Goal: Task Accomplishment & Management: Manage account settings

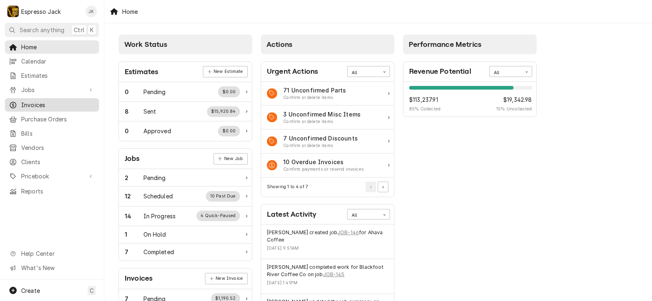
click at [46, 101] on span "Invoices" at bounding box center [58, 105] width 74 height 9
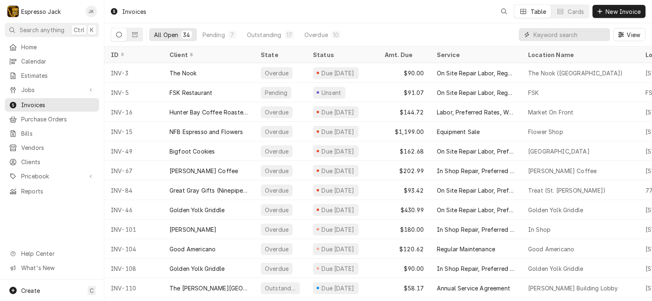
click at [570, 36] on input "Dynamic Content Wrapper" at bounding box center [570, 34] width 73 height 13
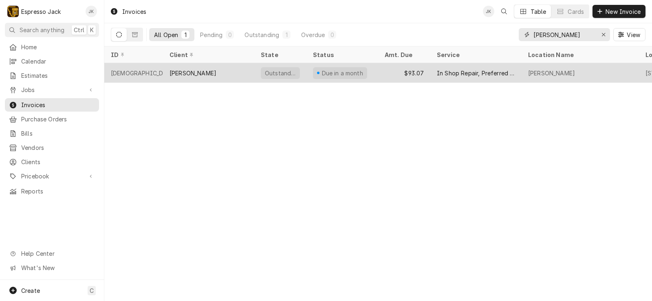
type input "bev"
click at [239, 73] on div "Bev Hixson" at bounding box center [208, 73] width 91 height 20
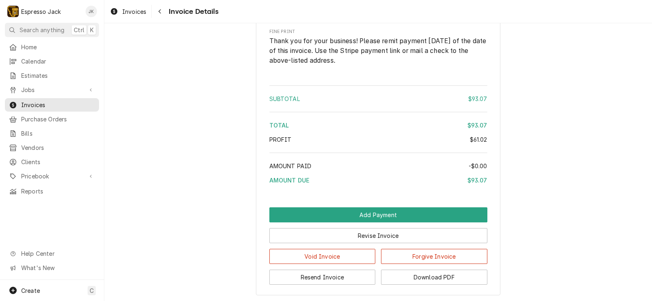
scroll to position [830, 0]
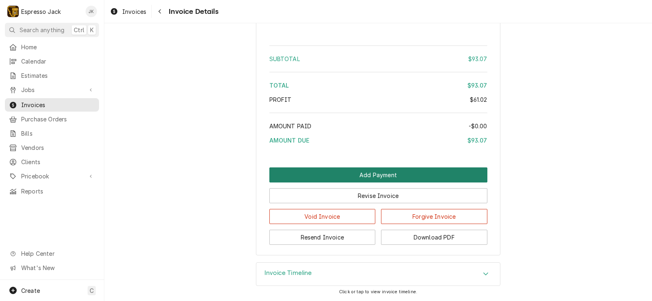
click at [379, 174] on button "Add Payment" at bounding box center [378, 175] width 218 height 15
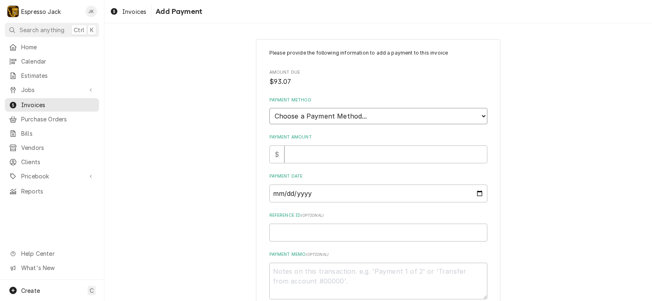
select select "2"
click at [269, 108] on select "Choose a Payment Method... Cash Check Credit/Debit Card ACH/eCheck Other" at bounding box center [378, 116] width 218 height 16
click at [338, 157] on input "Payment Amount" at bounding box center [386, 155] width 203 height 18
type textarea "x"
type input "9"
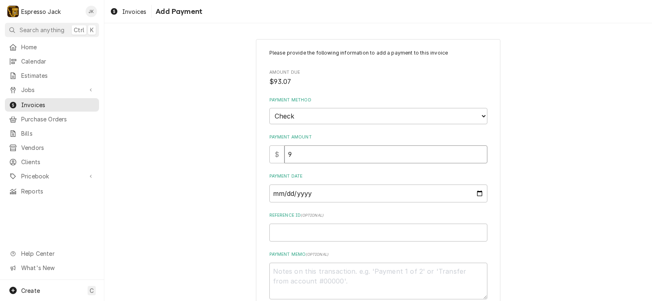
type textarea "x"
type input "93"
type textarea "x"
type input "93.0"
type textarea "x"
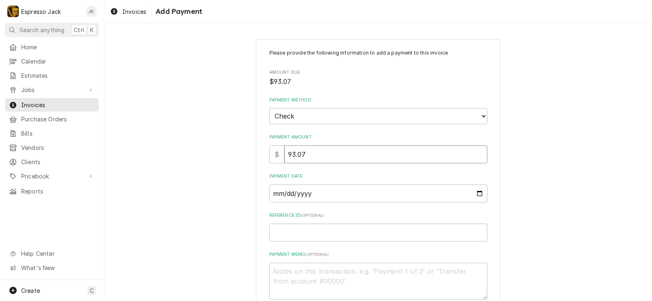
type input "93.07"
click at [330, 194] on input "Payment Date" at bounding box center [378, 194] width 218 height 18
click at [473, 192] on input "Payment Date" at bounding box center [378, 194] width 218 height 18
type input "2025-09-18"
click at [355, 234] on input "Reference ID ( optional )" at bounding box center [378, 233] width 218 height 18
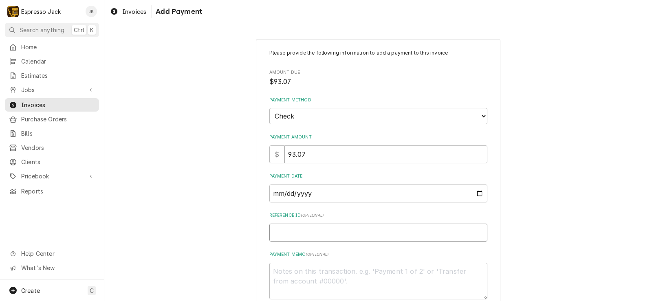
type textarea "x"
type input "6"
type textarea "x"
type input "60"
type textarea "x"
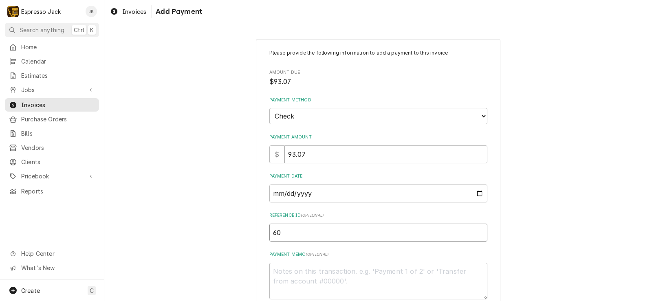
type input "6"
type textarea "x"
type input "62"
type textarea "x"
type input "620"
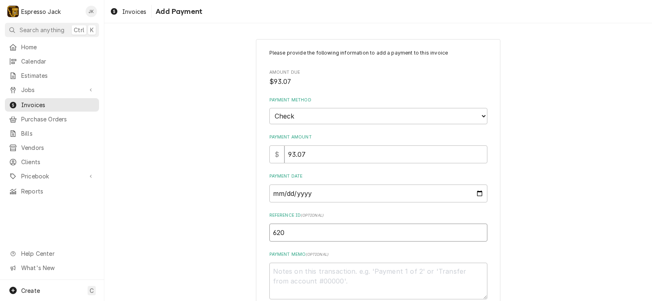
type textarea "x"
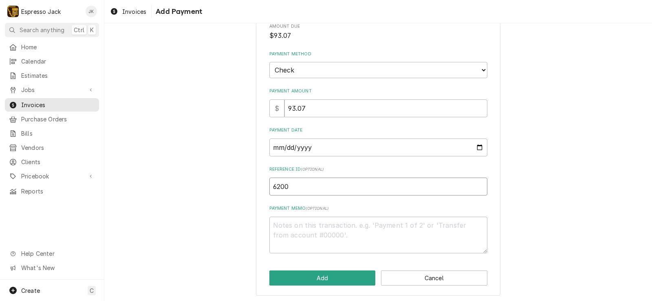
scroll to position [48, 0]
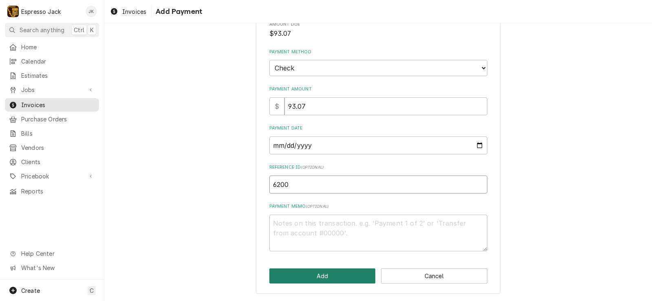
type input "6200"
click at [308, 278] on button "Add" at bounding box center [322, 276] width 106 height 15
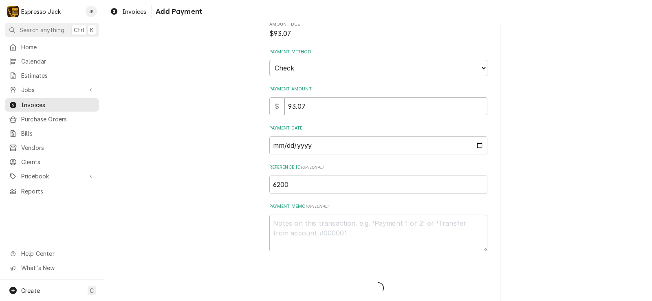
type textarea "x"
